Goal: Transaction & Acquisition: Book appointment/travel/reservation

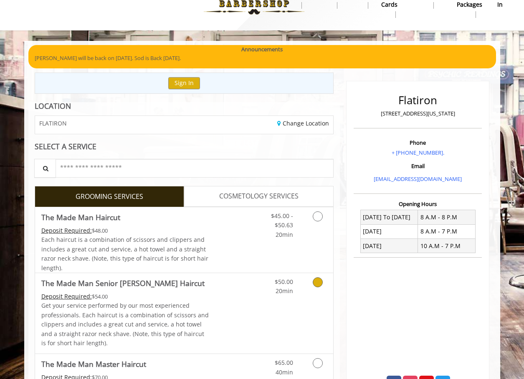
scroll to position [42, 0]
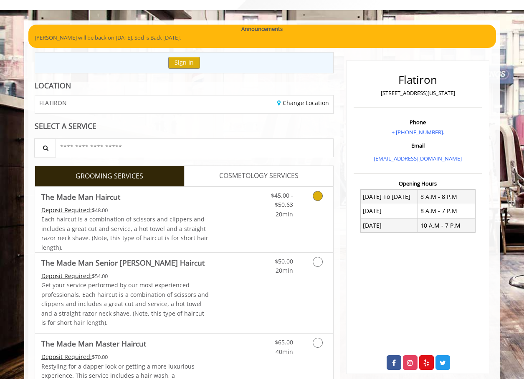
click at [321, 196] on icon "Grooming services" at bounding box center [317, 196] width 10 height 10
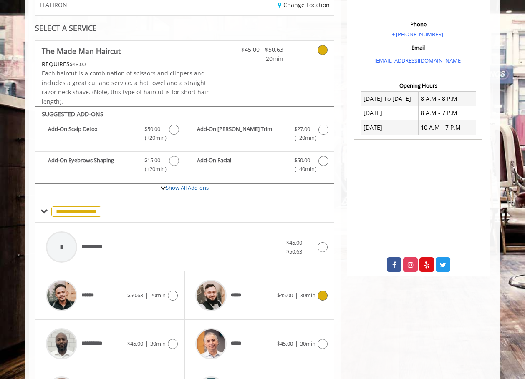
scroll to position [121, 0]
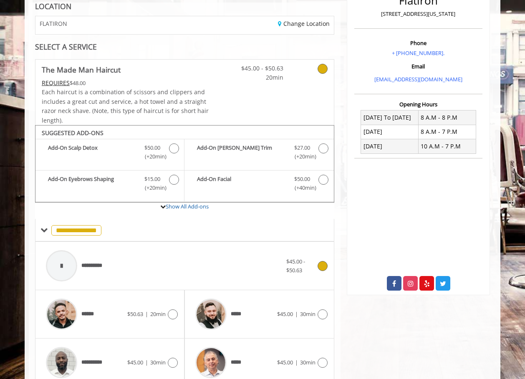
click at [320, 267] on icon at bounding box center [322, 266] width 10 height 10
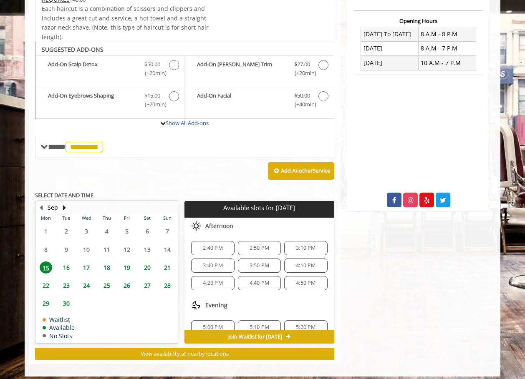
scroll to position [210, 0]
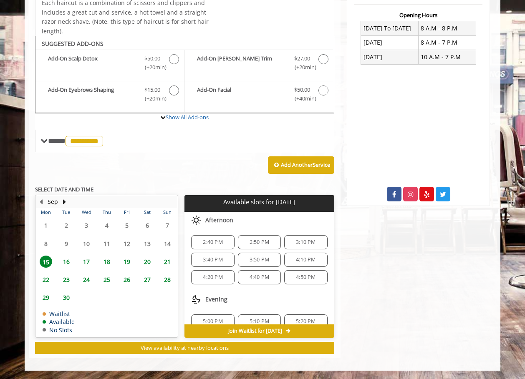
click at [215, 316] on div "5:00 PM" at bounding box center [212, 322] width 43 height 14
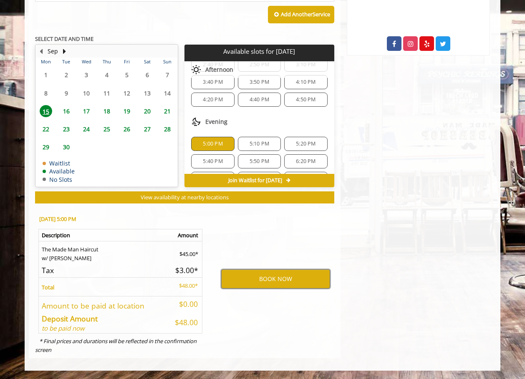
scroll to position [42, 0]
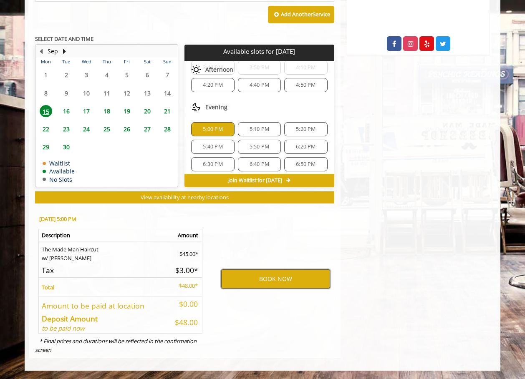
click at [284, 279] on button "BOOK NOW" at bounding box center [275, 278] width 109 height 19
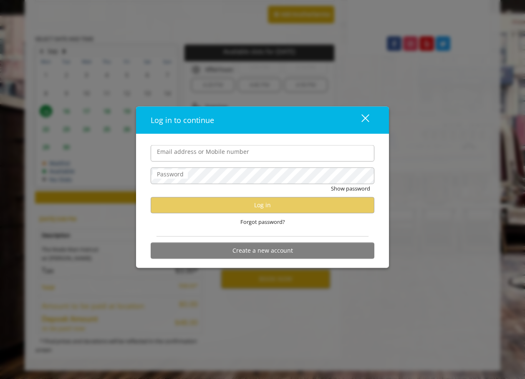
click at [183, 147] on label "Email address or Mobile number" at bounding box center [203, 151] width 101 height 9
click at [183, 146] on input "Email address or Mobile number" at bounding box center [263, 153] width 224 height 17
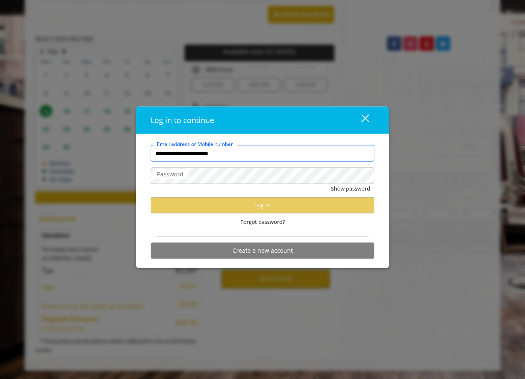
type input "**********"
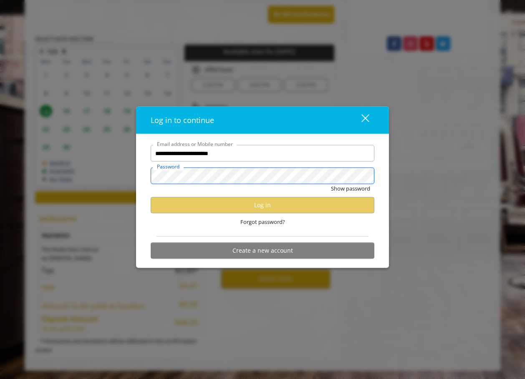
scroll to position [0, 0]
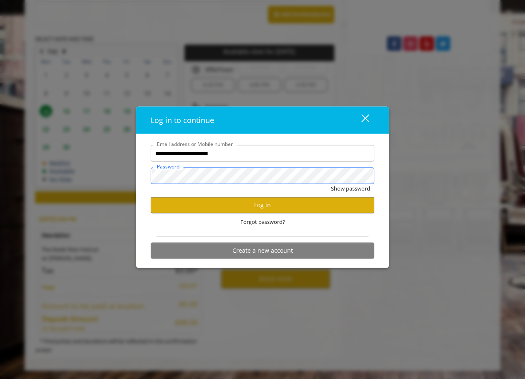
click at [331, 184] on button "Show password" at bounding box center [350, 188] width 39 height 9
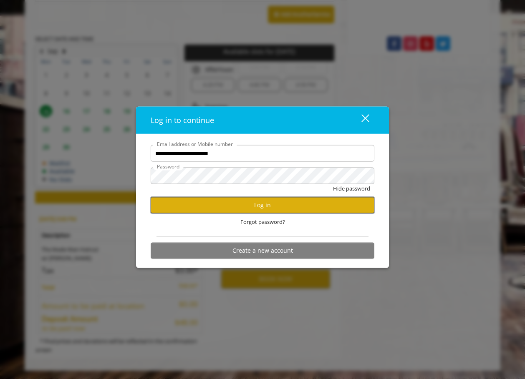
click at [269, 209] on button "Log in" at bounding box center [263, 205] width 224 height 16
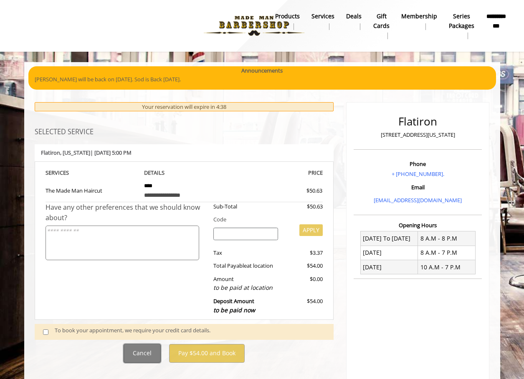
click at [130, 360] on button "Cancel" at bounding box center [141, 353] width 37 height 19
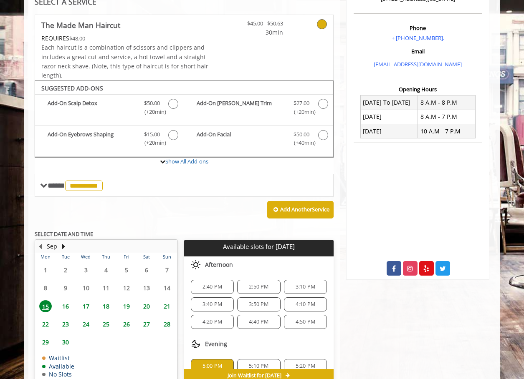
scroll to position [23, 0]
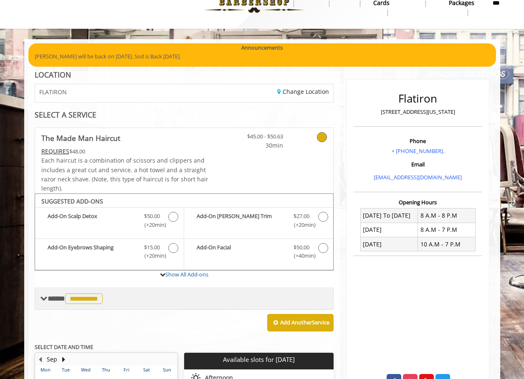
click at [97, 303] on span "**********" at bounding box center [84, 299] width 38 height 10
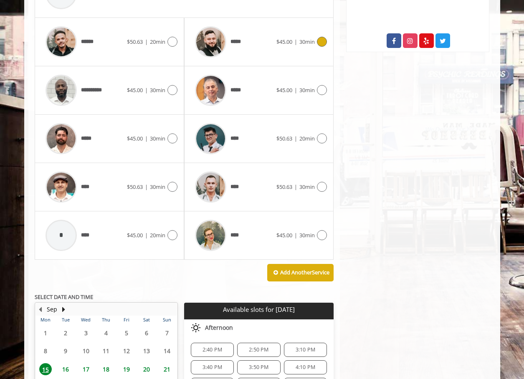
scroll to position [375, 0]
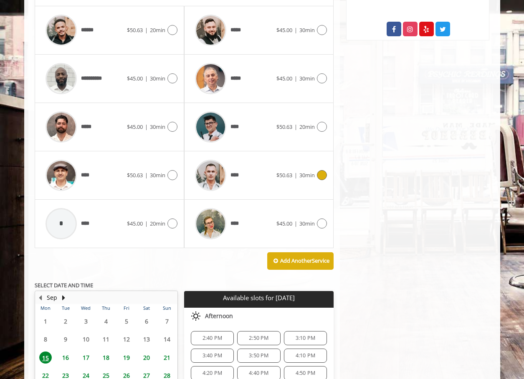
click at [325, 174] on icon at bounding box center [322, 175] width 10 height 10
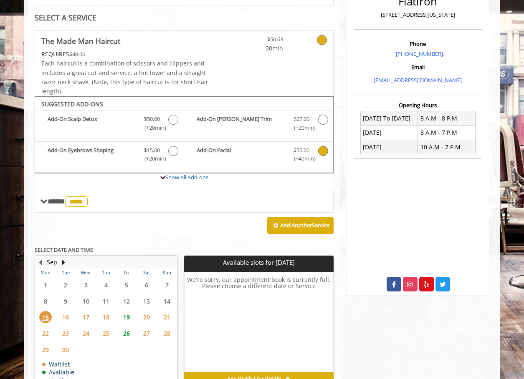
scroll to position [152, 0]
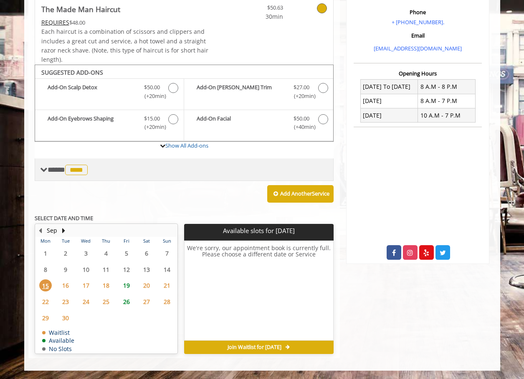
click at [81, 172] on span "****" at bounding box center [76, 170] width 23 height 10
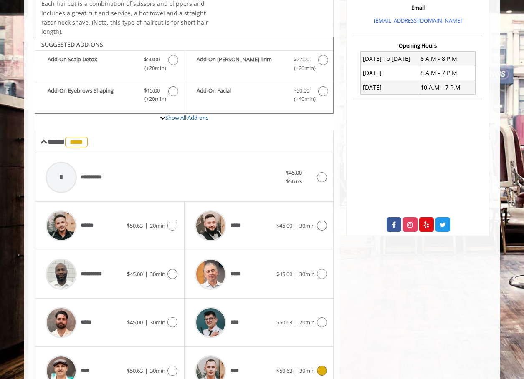
scroll to position [194, 0]
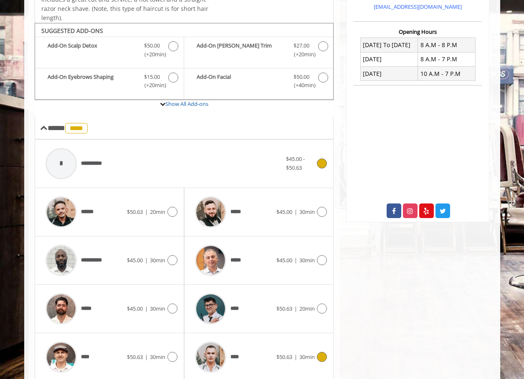
click at [321, 164] on icon at bounding box center [322, 164] width 10 height 10
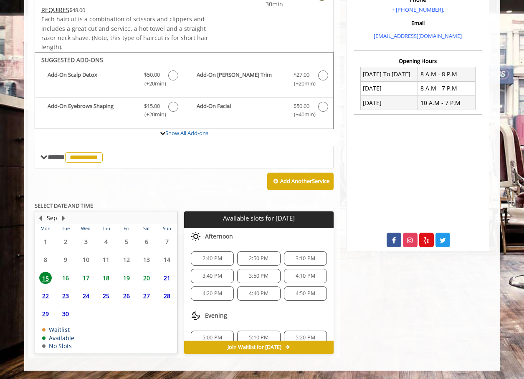
scroll to position [81, 0]
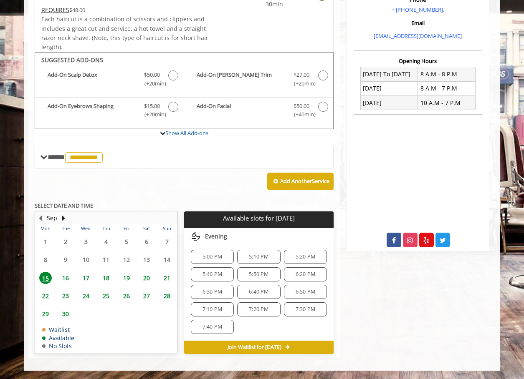
click at [227, 259] on span "5:00 PM" at bounding box center [211, 257] width 35 height 7
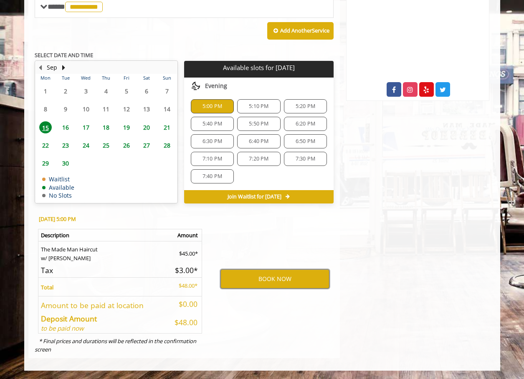
scroll to position [148, 0]
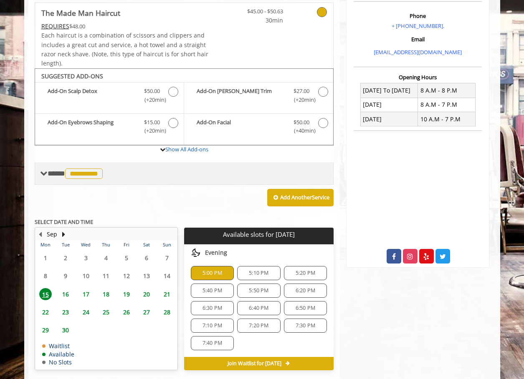
click at [88, 176] on span "**********" at bounding box center [84, 174] width 38 height 10
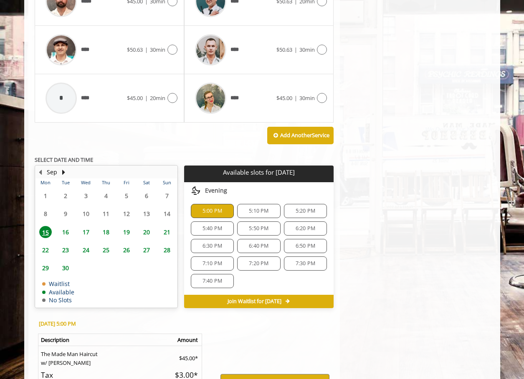
scroll to position [565, 0]
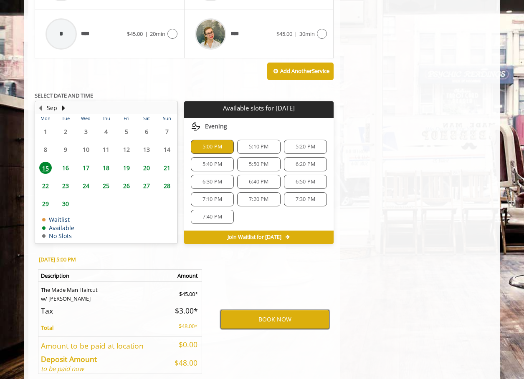
click at [264, 319] on button "BOOK NOW" at bounding box center [274, 319] width 109 height 19
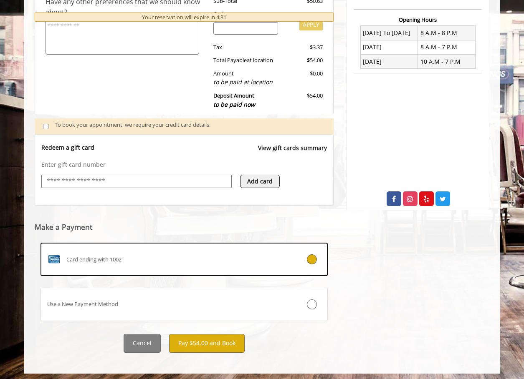
scroll to position [209, 0]
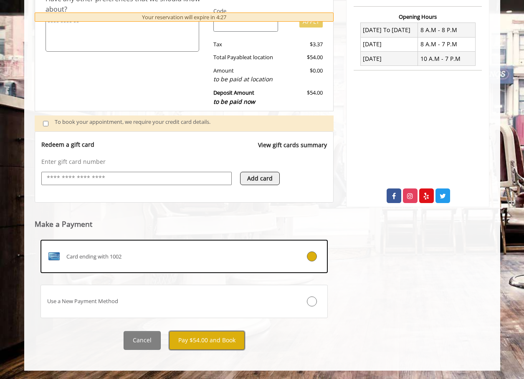
click at [196, 343] on button "Pay $54.00 and Book" at bounding box center [207, 340] width 76 height 19
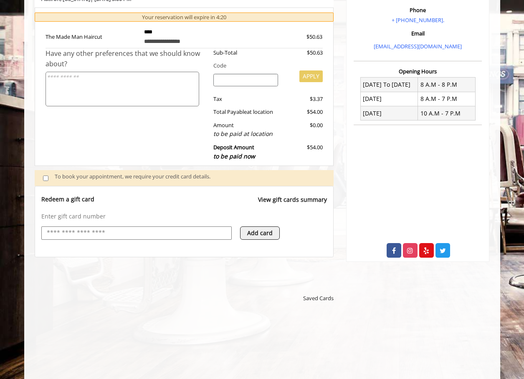
scroll to position [0, 0]
